Goal: Task Accomplishment & Management: Manage account settings

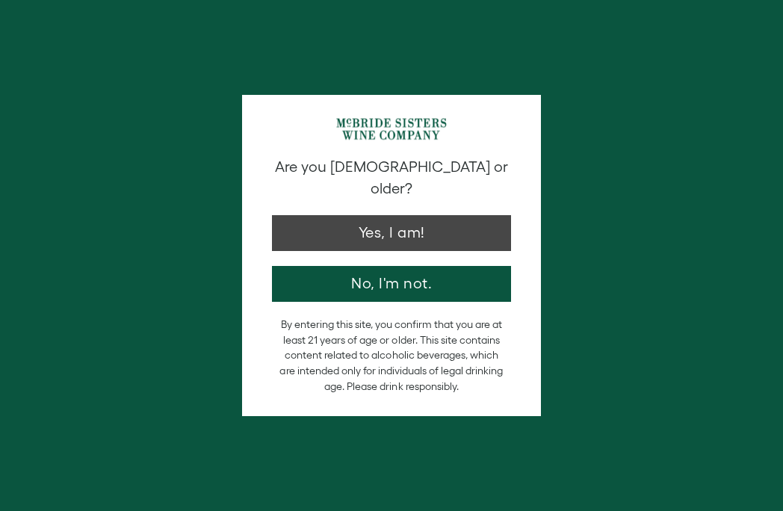
click at [429, 215] on button "Yes, I am!" at bounding box center [391, 233] width 239 height 36
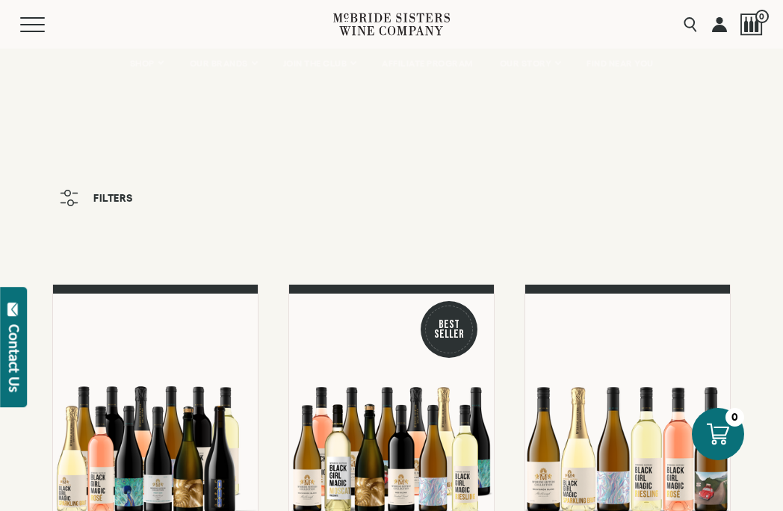
click at [717, 28] on link at bounding box center [719, 24] width 15 height 49
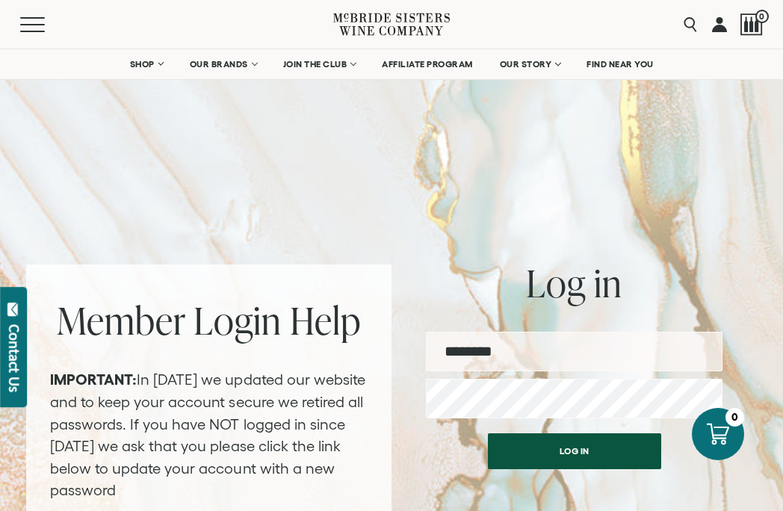
type input "**********"
click at [556, 445] on button "Log in" at bounding box center [574, 451] width 173 height 36
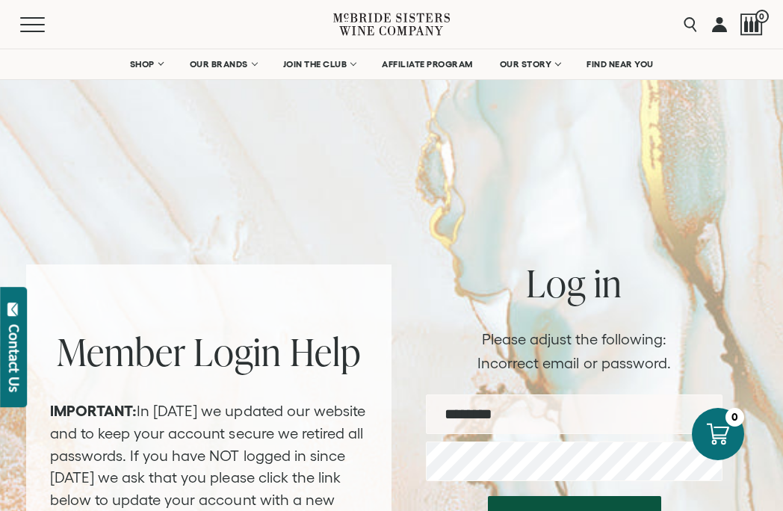
type input "**********"
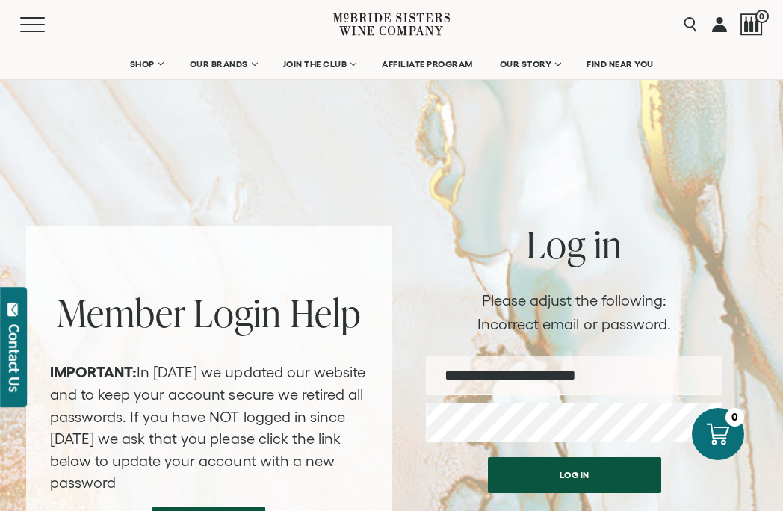
scroll to position [40, 0]
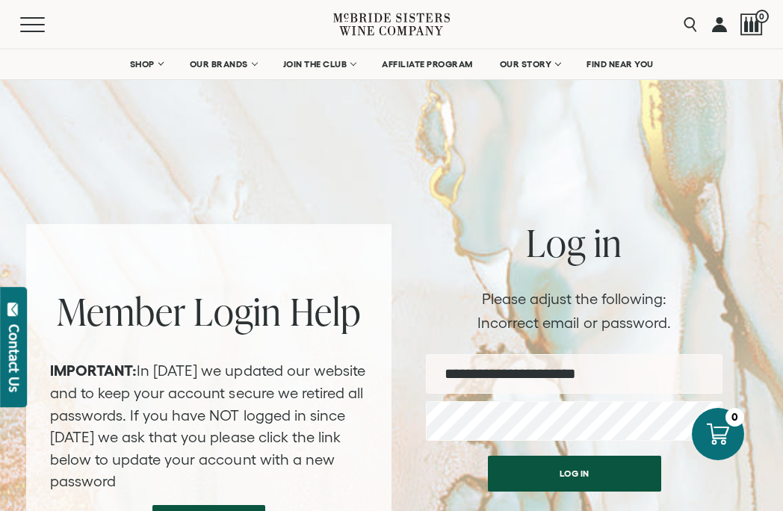
click at [585, 470] on button "Log in" at bounding box center [574, 473] width 173 height 36
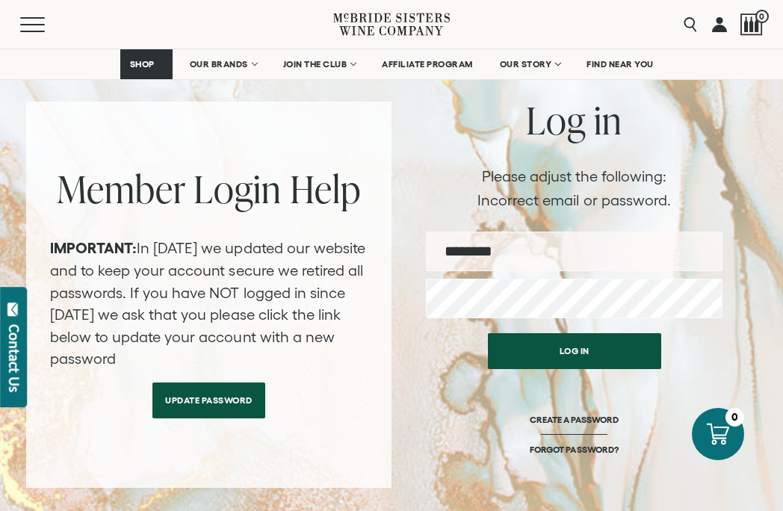
scroll to position [175, 0]
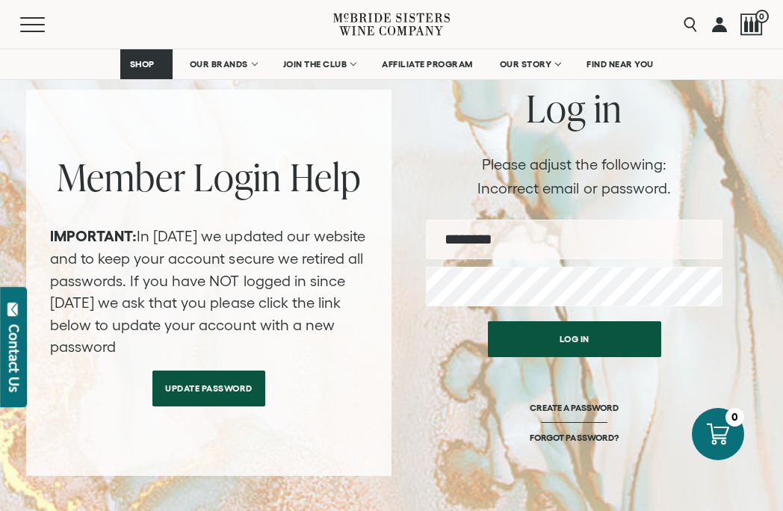
click at [231, 370] on link "Update Password" at bounding box center [208, 388] width 113 height 36
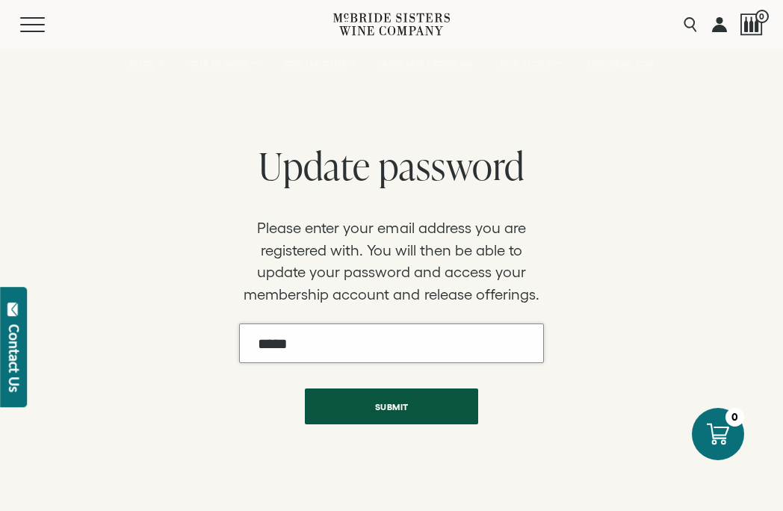
click at [348, 346] on input "Email" at bounding box center [391, 343] width 305 height 40
type input "*****"
type input "**********"
click at [413, 405] on button "Submit" at bounding box center [391, 406] width 173 height 36
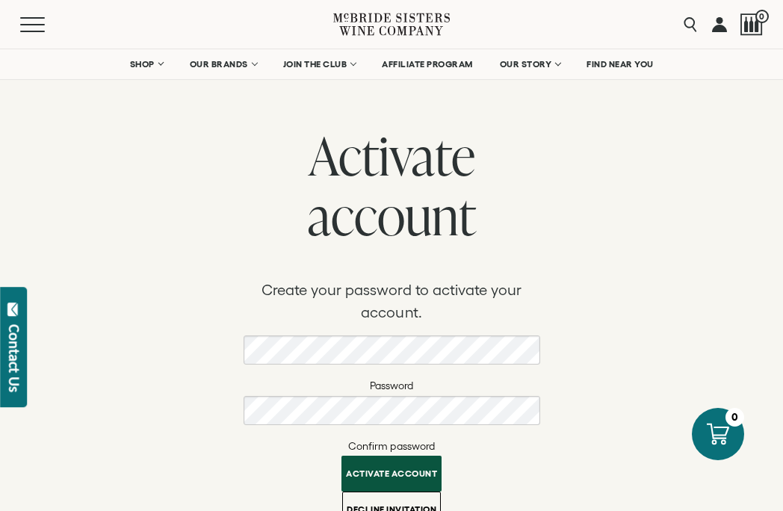
click at [507, 452] on label "Confirm password" at bounding box center [391, 446] width 296 height 19
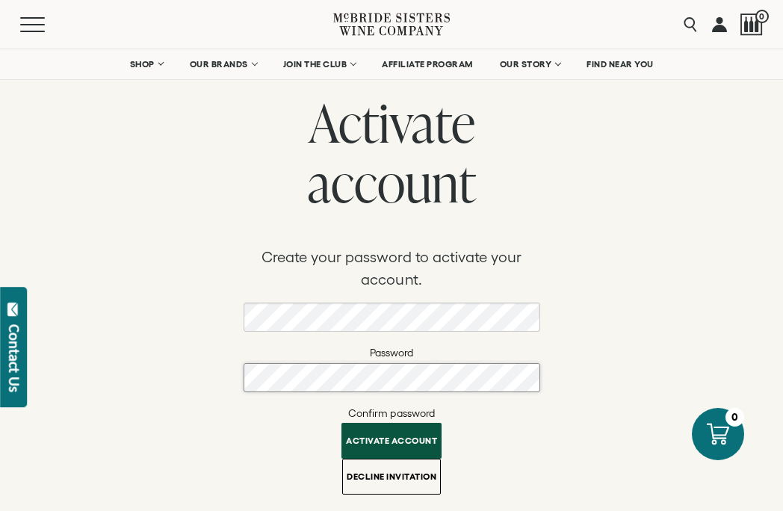
scroll to position [38, 0]
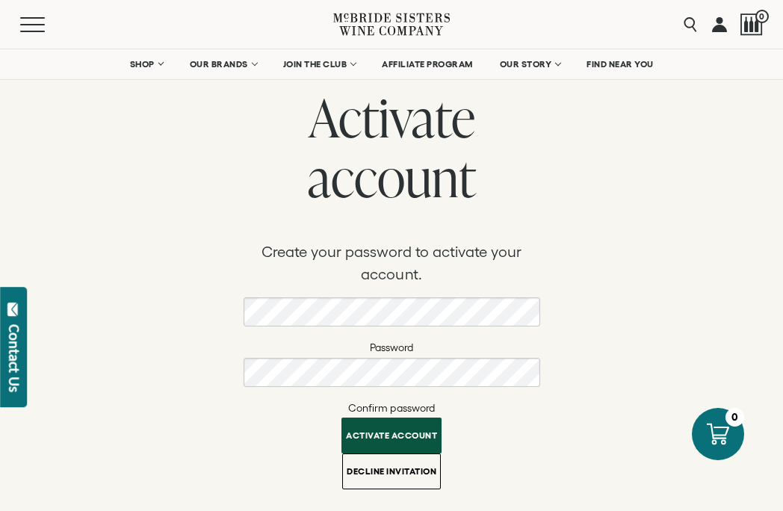
click at [393, 427] on button "Activate account" at bounding box center [391, 435] width 100 height 36
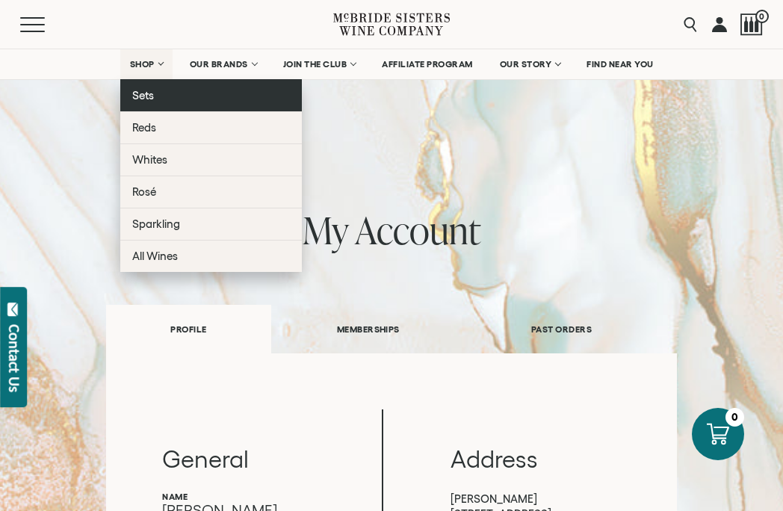
click at [140, 93] on span "Sets" at bounding box center [143, 95] width 22 height 13
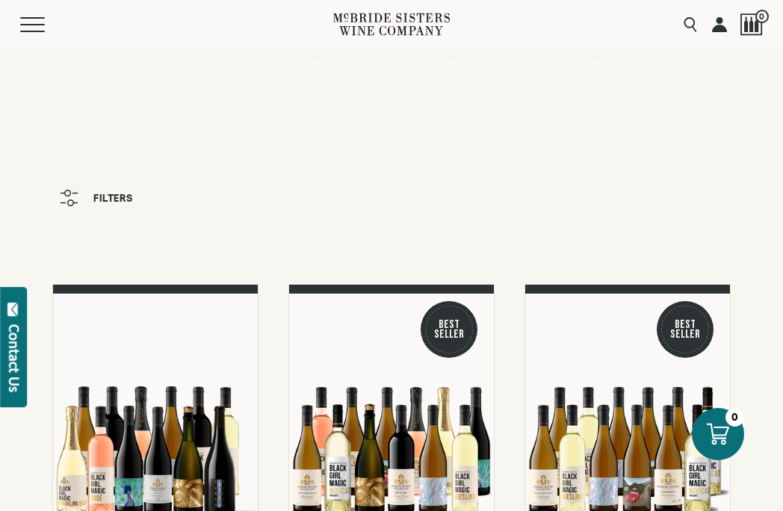
click at [103, 193] on span "Filters" at bounding box center [113, 198] width 40 height 10
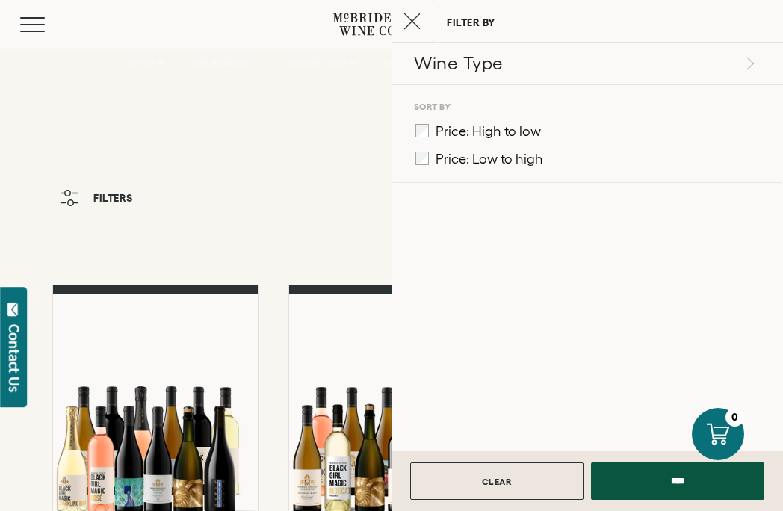
click at [69, 193] on icon "button" at bounding box center [69, 198] width 19 height 16
click at [464, 273] on div "Wine Type White Sparkling Rosé Red Sets & Bundles Sort By Price: High to low" at bounding box center [586, 247] width 391 height 408
click at [680, 483] on input "****" at bounding box center [677, 480] width 173 height 37
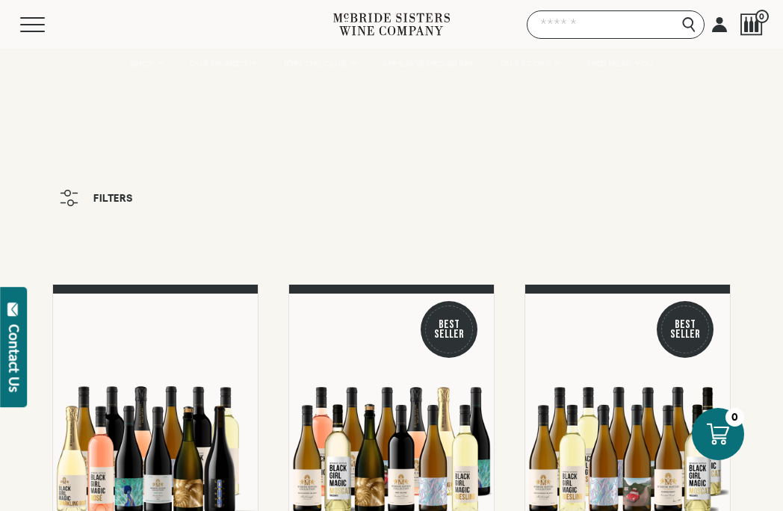
click at [688, 22] on input "Search" at bounding box center [615, 24] width 178 height 28
click at [46, 22] on button "Menu" at bounding box center [47, 24] width 54 height 15
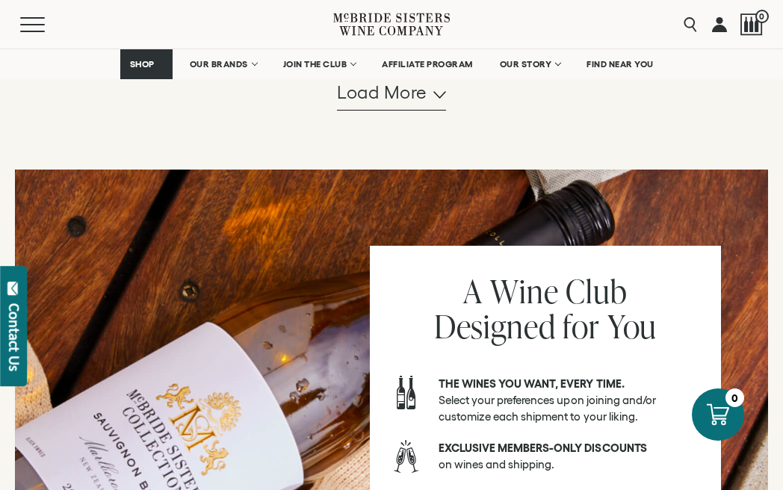
scroll to position [1677, 0]
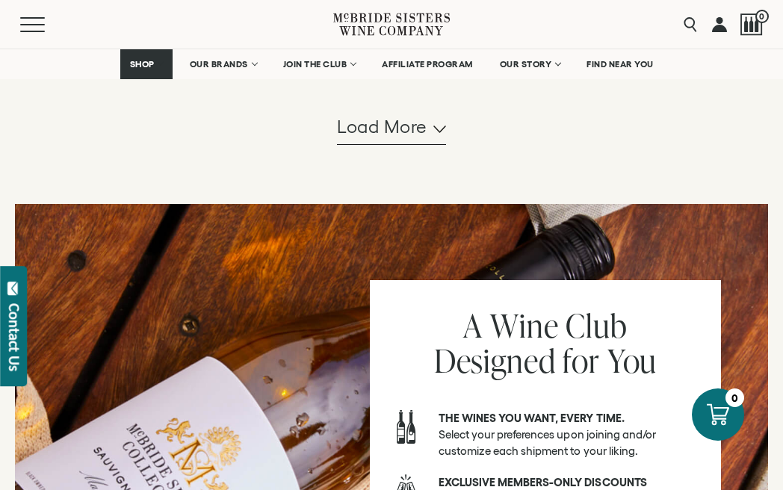
click at [410, 140] on span "Load more" at bounding box center [382, 126] width 90 height 25
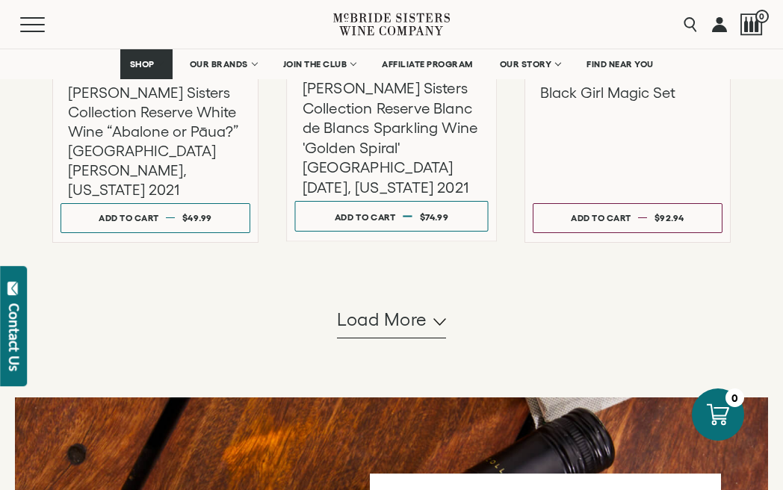
scroll to position [3083, 0]
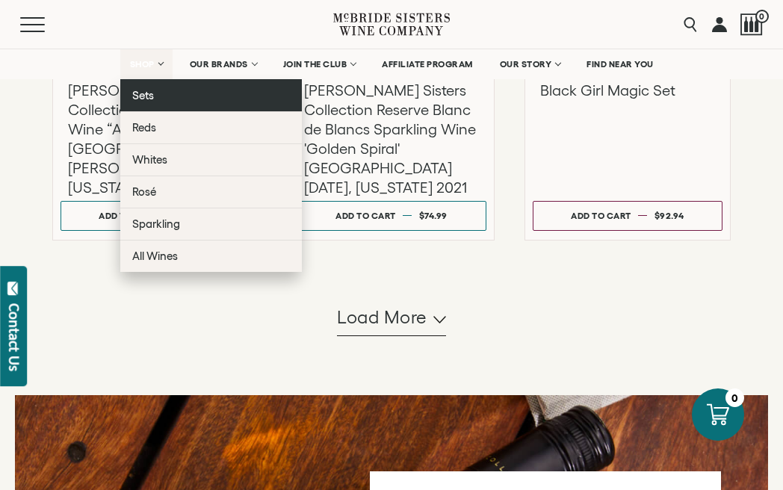
click at [139, 93] on span "Sets" at bounding box center [143, 95] width 22 height 13
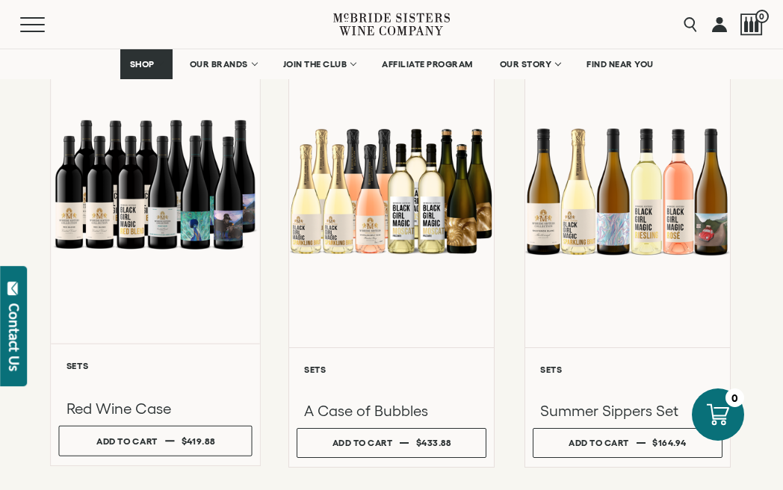
scroll to position [750, 0]
